Goal: Transaction & Acquisition: Purchase product/service

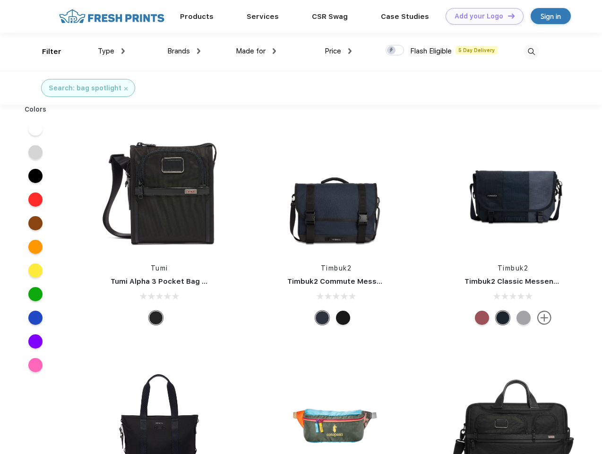
click at [481, 16] on link "Add your Logo Design Tool" at bounding box center [485, 16] width 78 height 17
click at [0, 0] on div "Design Tool" at bounding box center [0, 0] width 0 height 0
click at [507, 16] on link "Add your Logo Design Tool" at bounding box center [485, 16] width 78 height 17
click at [45, 52] on div "Filter" at bounding box center [51, 51] width 19 height 11
click at [112, 51] on span "Type" at bounding box center [106, 51] width 17 height 9
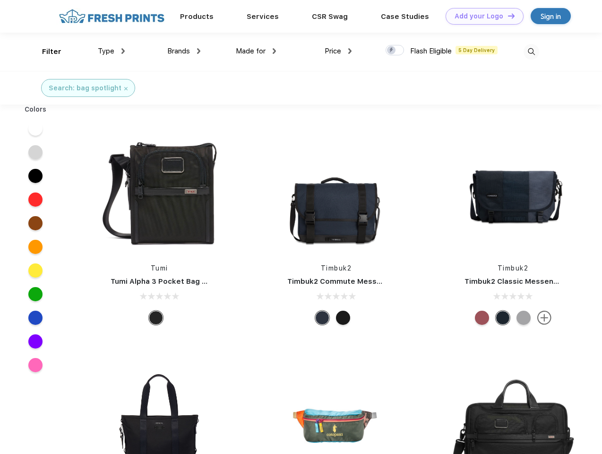
click at [184, 51] on span "Brands" at bounding box center [178, 51] width 23 height 9
click at [256, 51] on span "Made for" at bounding box center [251, 51] width 30 height 9
click at [339, 51] on span "Price" at bounding box center [333, 51] width 17 height 9
click at [395, 51] on div at bounding box center [395, 50] width 18 height 10
click at [392, 51] on input "checkbox" at bounding box center [389, 47] width 6 height 6
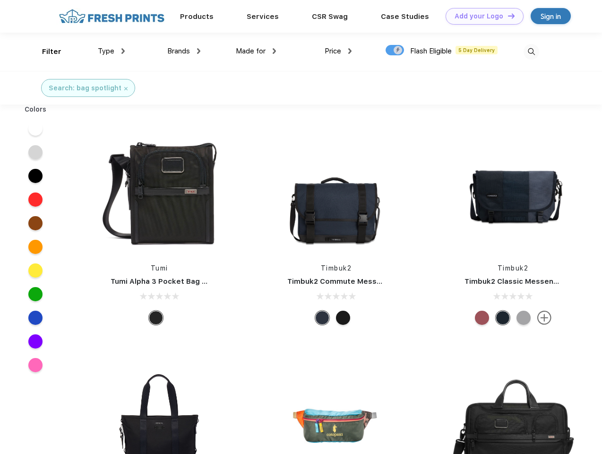
click at [531, 52] on img at bounding box center [532, 52] width 16 height 16
